Goal: Task Accomplishment & Management: Use online tool/utility

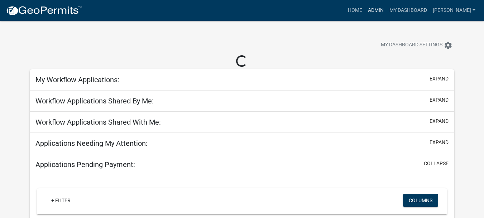
click at [387, 7] on link "Admin" at bounding box center [376, 11] width 22 height 14
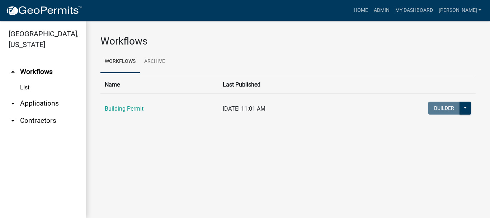
click at [38, 95] on link "arrow_drop_down Applications" at bounding box center [43, 103] width 86 height 17
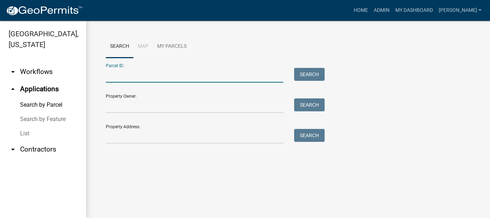
click at [134, 74] on input "Parcel ID:" at bounding box center [194, 75] width 177 height 15
paste input "64-07-04-426-008.000-005"
type input "64-07-04-426-008.000-005"
click at [307, 73] on button "Search" at bounding box center [309, 74] width 30 height 13
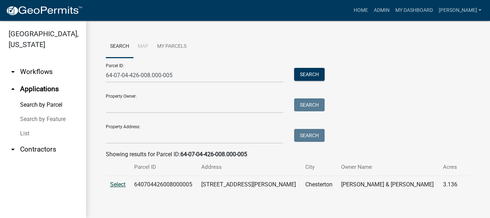
click at [118, 186] on span "Select" at bounding box center [117, 184] width 15 height 7
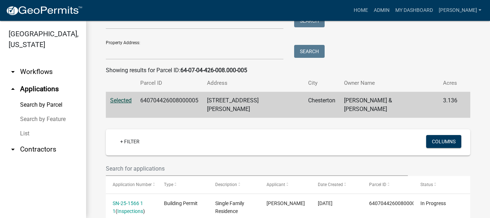
scroll to position [113, 0]
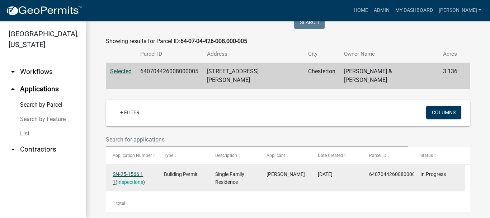
click at [124, 171] on link "SN-25-1566 1 1" at bounding box center [128, 178] width 30 height 14
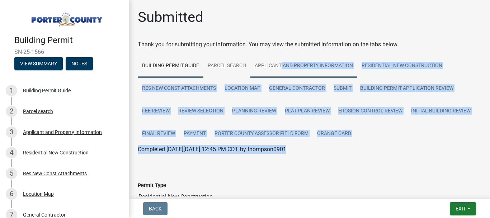
drag, startPoint x: 184, startPoint y: 158, endPoint x: 281, endPoint y: 71, distance: 131.0
click at [281, 71] on div "Building Permit Guide Parcel search Applicant and Property Information Resident…" at bounding box center [309, 131] width 343 height 155
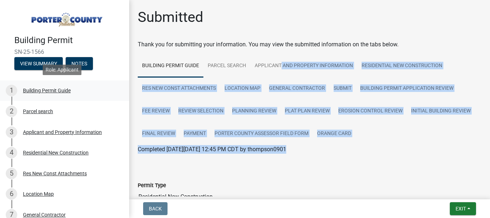
drag, startPoint x: 78, startPoint y: 172, endPoint x: 116, endPoint y: 83, distance: 97.3
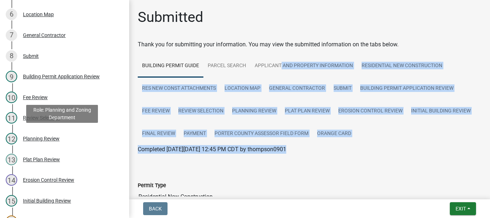
scroll to position [215, 0]
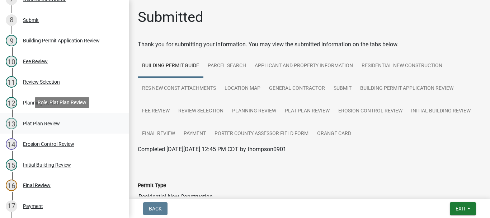
click at [41, 122] on div "Plat Plan Review" at bounding box center [41, 123] width 37 height 5
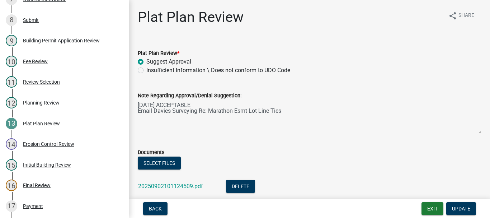
scroll to position [50, 0]
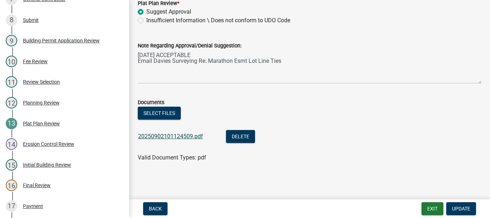
click at [180, 135] on link "20250902101124509.pdf" at bounding box center [170, 136] width 65 height 7
